Goal: Information Seeking & Learning: Learn about a topic

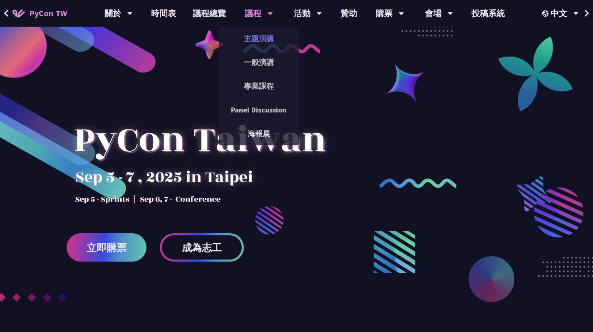
click at [255, 38] on link "主題演講" at bounding box center [259, 39] width 80 height 20
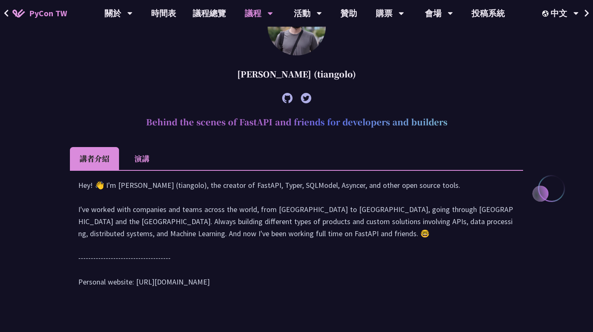
scroll to position [359, 0]
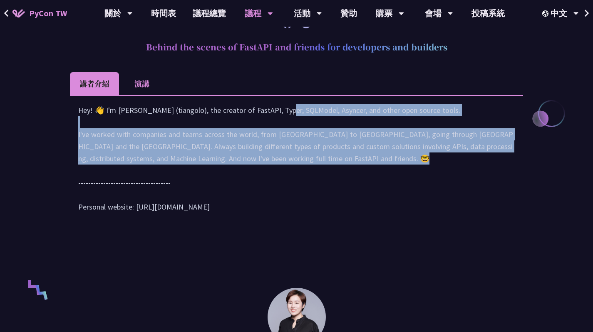
drag, startPoint x: 209, startPoint y: 122, endPoint x: 290, endPoint y: 183, distance: 100.7
click at [290, 183] on div "Hey! 👋 I'm [PERSON_NAME] (tiangolo), the creator of FastAPI, Typer, SQLModel, A…" at bounding box center [296, 162] width 437 height 117
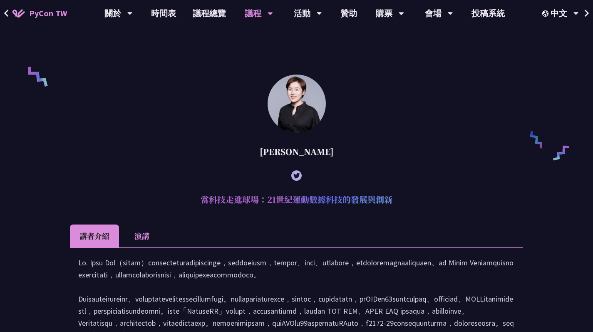
scroll to position [626, 0]
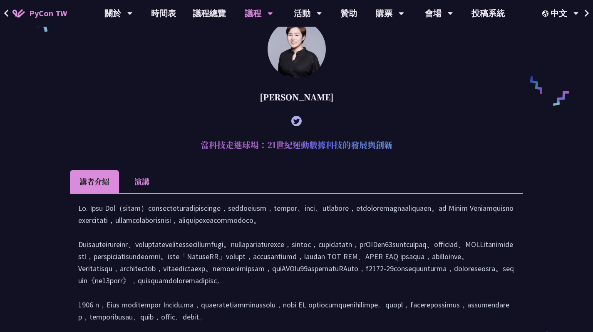
drag, startPoint x: 221, startPoint y: 151, endPoint x: 412, endPoint y: 203, distance: 198.4
click at [414, 203] on article "[PERSON_NAME] 當科技走進球場：21世紀運動數據科技的發展與創新 講者介紹 演講" at bounding box center [296, 210] width 453 height 380
click at [412, 193] on ul "講者介紹 演講" at bounding box center [296, 181] width 453 height 23
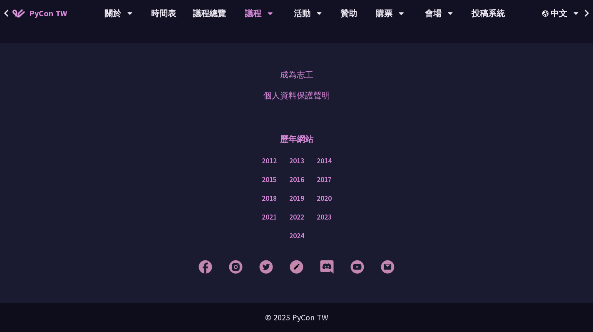
scroll to position [1414, 0]
click at [114, 18] on div "關於" at bounding box center [118, 13] width 28 height 27
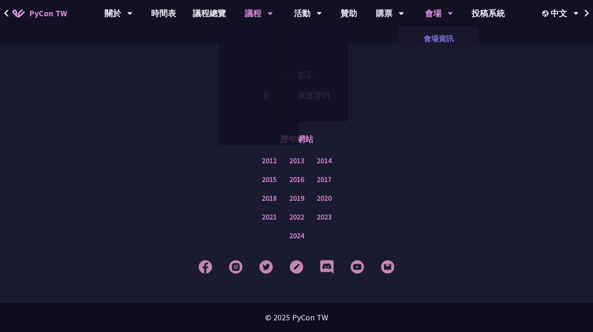
click at [439, 47] on link "會場資訊" at bounding box center [439, 39] width 80 height 20
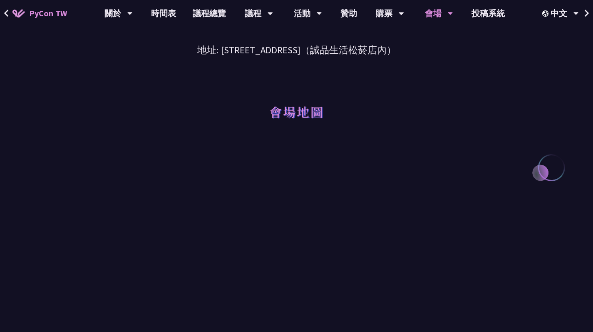
scroll to position [73, 0]
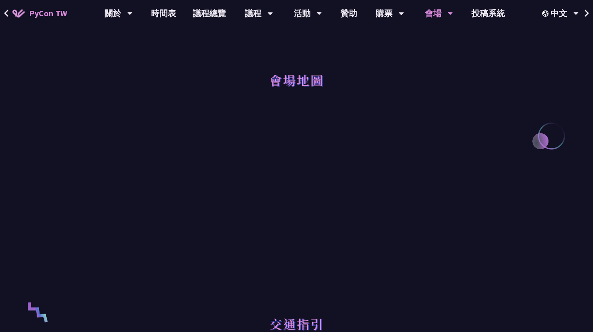
click at [469, 301] on div "交通指引" at bounding box center [296, 326] width 453 height 56
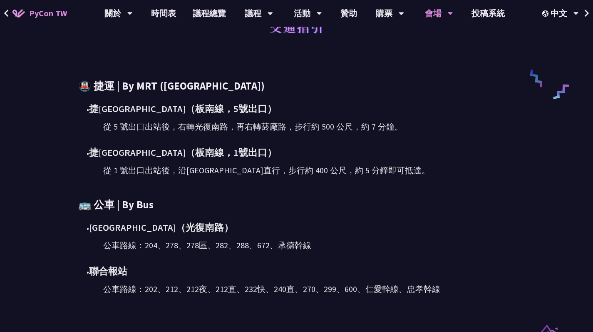
scroll to position [346, 0]
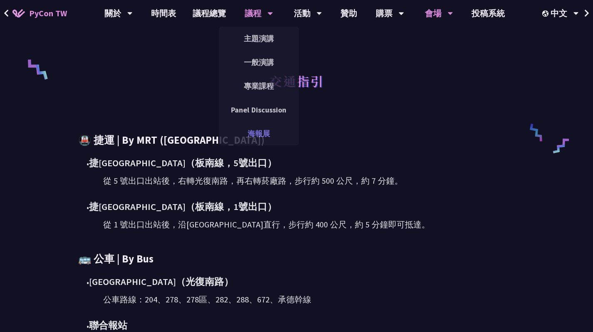
click at [255, 133] on link "海報展" at bounding box center [259, 134] width 80 height 20
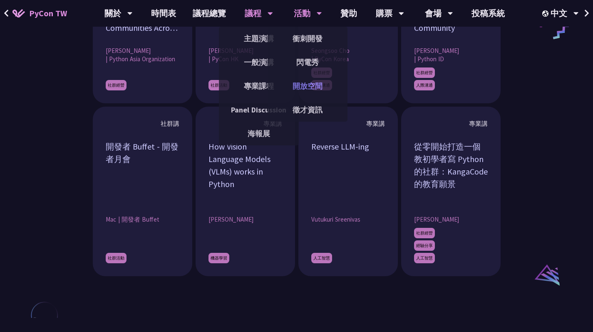
scroll to position [908, 0]
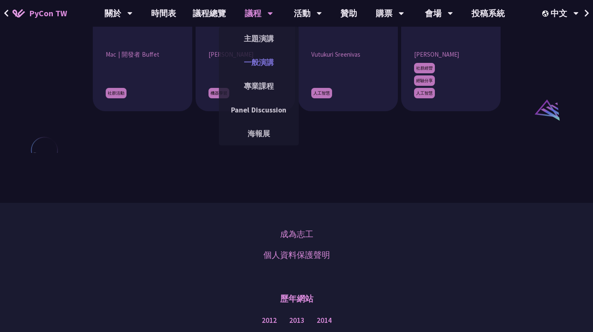
click at [273, 57] on link "一般演講" at bounding box center [259, 62] width 80 height 20
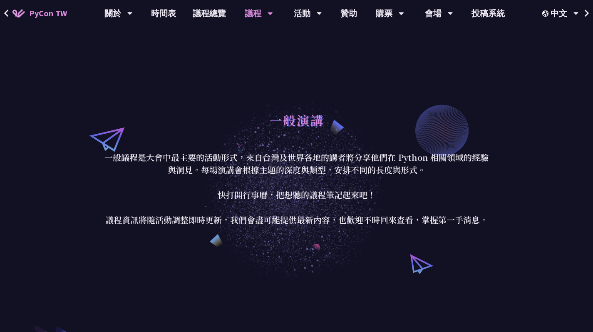
scroll to position [80, 0]
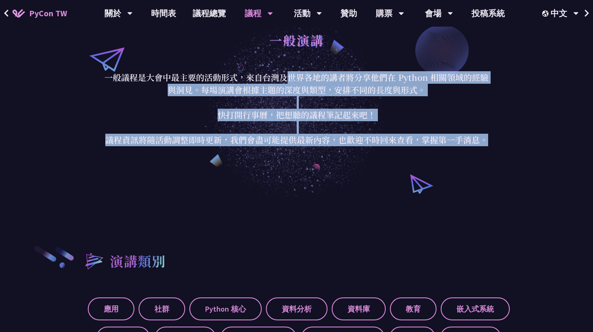
drag, startPoint x: 289, startPoint y: 81, endPoint x: 322, endPoint y: 152, distance: 78.4
click at [323, 153] on div "一般演講 一般議程是大會中最主要的活動形式，來自台灣及世界各地的講者將分享他們在 Python 相關領域的經驗與洞見。每場演講會根據主題的深度與類型，安排不同…" at bounding box center [296, 86] width 593 height 233
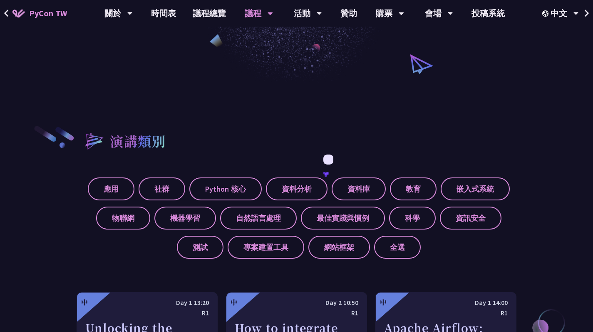
scroll to position [208, 0]
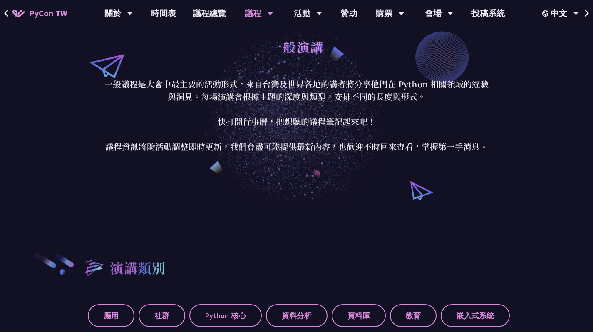
scroll to position [63, 0]
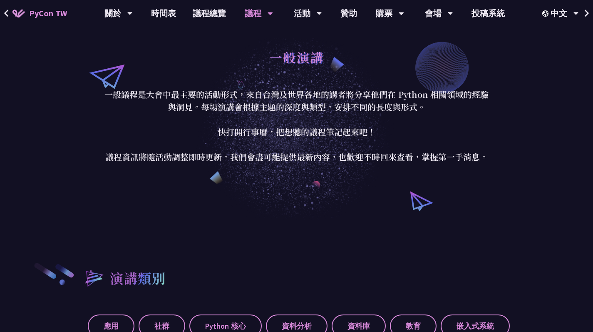
click at [461, 113] on p "一般議程是大會中最主要的活動形式，來自台灣及世界各地的講者將分享他們在 Python 相關領域的經驗與洞見。每場演講會根據主題的深度與類型，安排不同的長度與形…" at bounding box center [296, 125] width 387 height 75
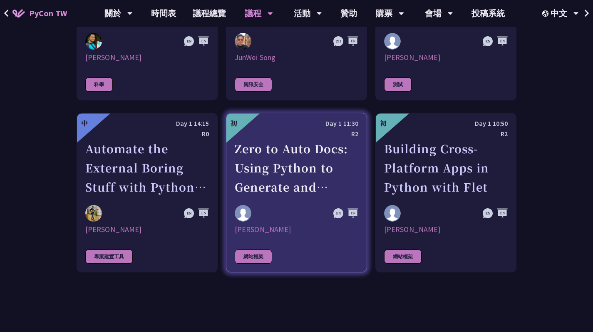
scroll to position [2273, 0]
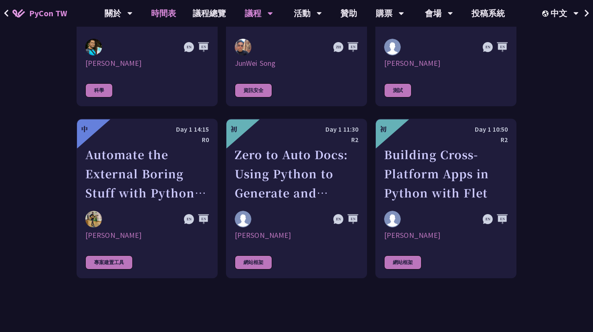
click at [165, 15] on link "時間表" at bounding box center [164, 13] width 42 height 27
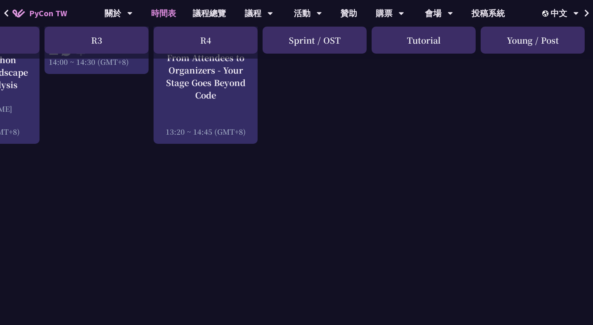
scroll to position [998, 291]
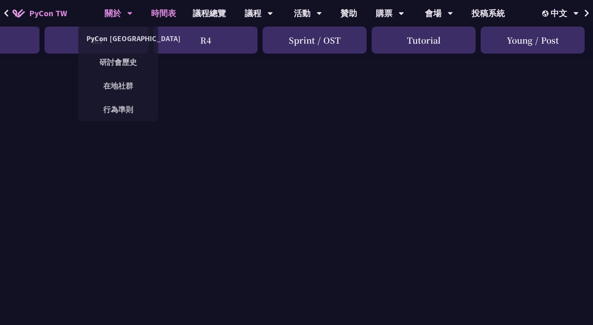
click at [122, 8] on div "關於" at bounding box center [118, 13] width 28 height 27
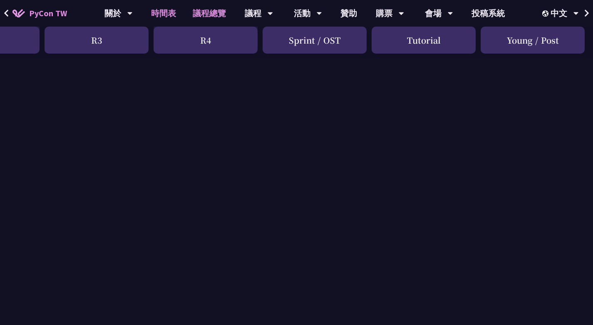
click at [209, 14] on link "議程總覽" at bounding box center [209, 13] width 50 height 27
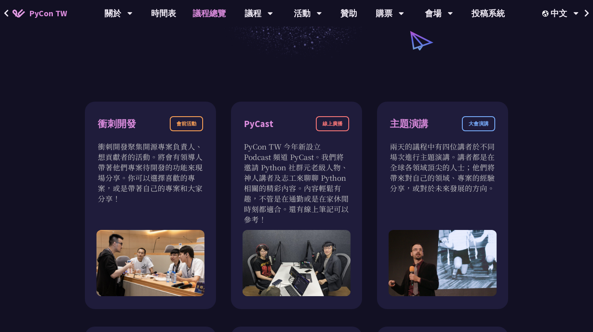
scroll to position [239, 0]
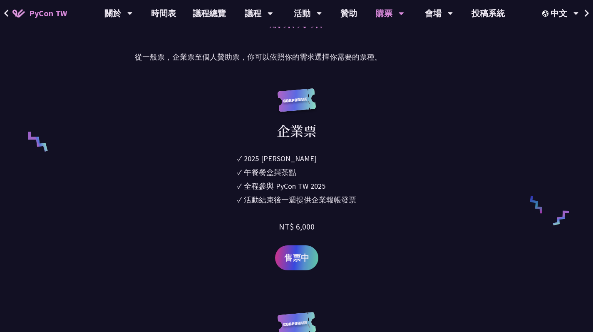
scroll to position [507, 0]
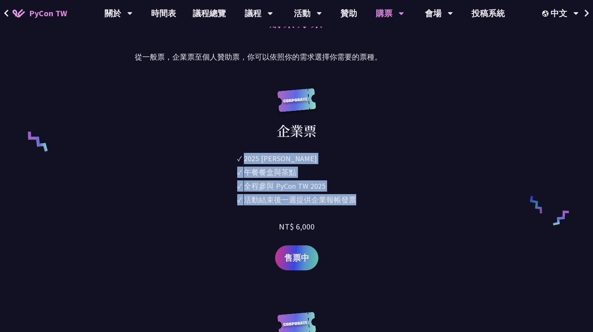
drag, startPoint x: 249, startPoint y: 128, endPoint x: 380, endPoint y: 202, distance: 150.8
click at [380, 202] on div "企業票 ✓ 2025 紀念品 ✓ 午餐餐盒與茶點 ✓ 全程參與 PyCon TW 2025 ✓ 活動結束後一週提供企業報帳發票 NT$ 6,000 售票中" at bounding box center [296, 179] width 323 height 182
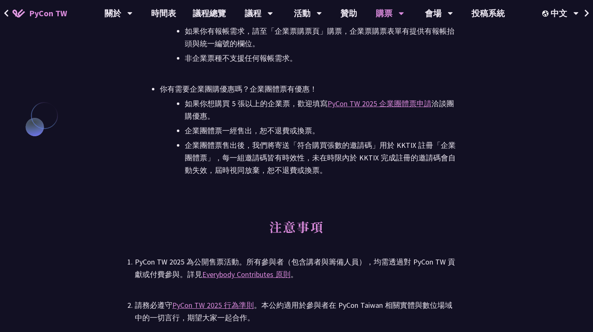
scroll to position [2146, 0]
